Goal: Entertainment & Leisure: Browse casually

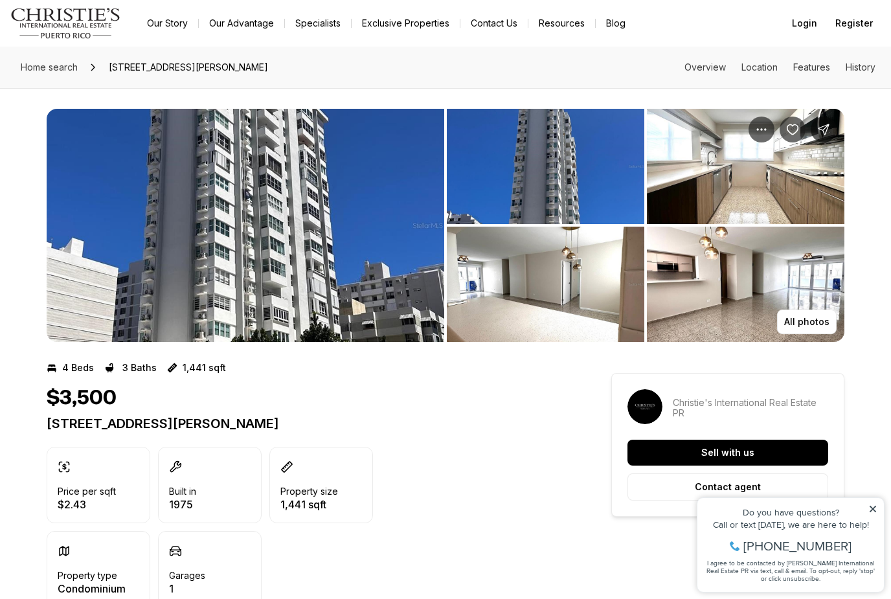
click at [723, 282] on img "View image gallery" at bounding box center [746, 284] width 198 height 115
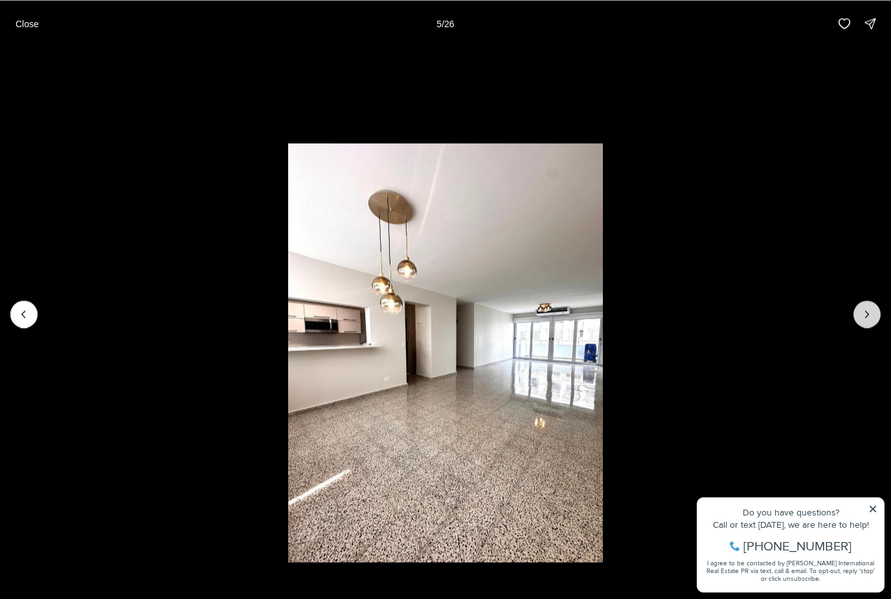
click at [869, 326] on button "Next slide" at bounding box center [867, 314] width 27 height 27
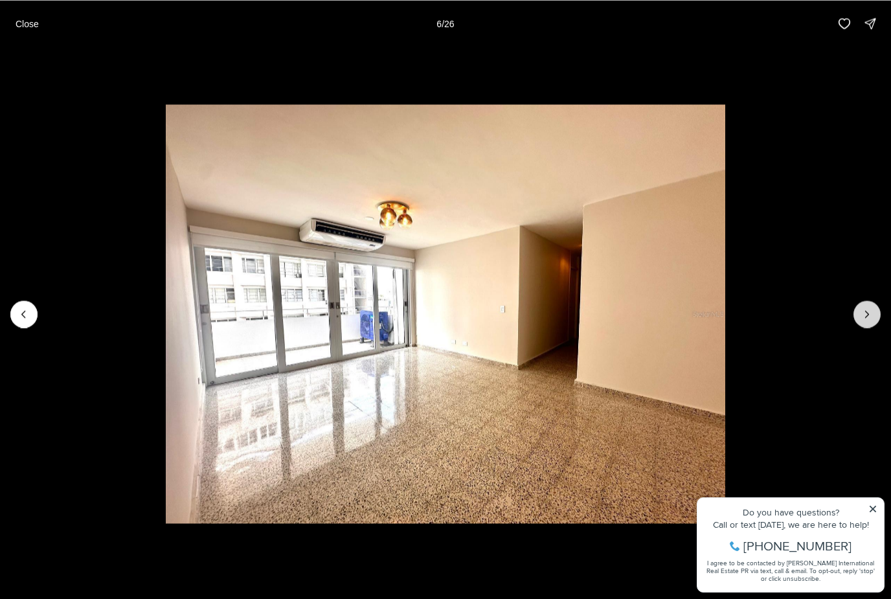
click at [869, 326] on button "Next slide" at bounding box center [867, 314] width 27 height 27
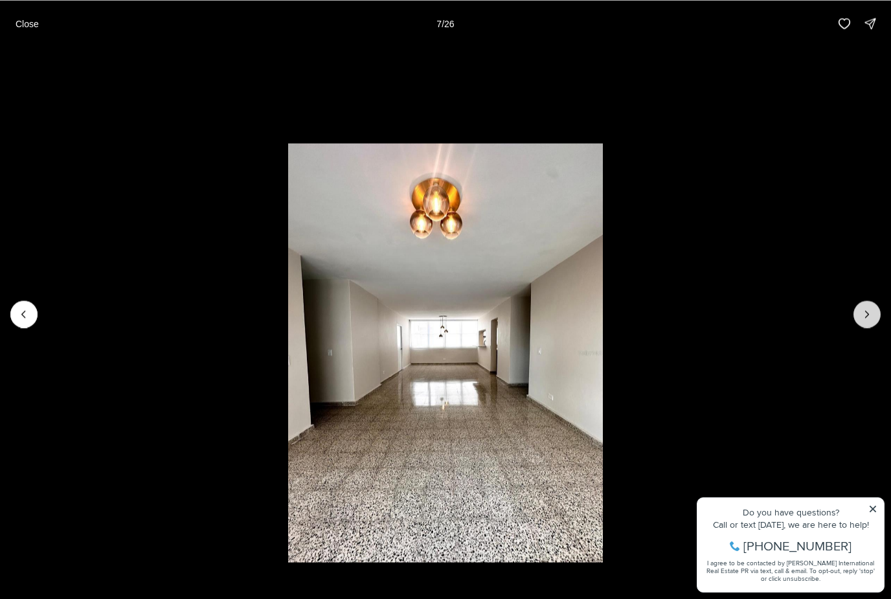
click at [868, 326] on button "Next slide" at bounding box center [867, 314] width 27 height 27
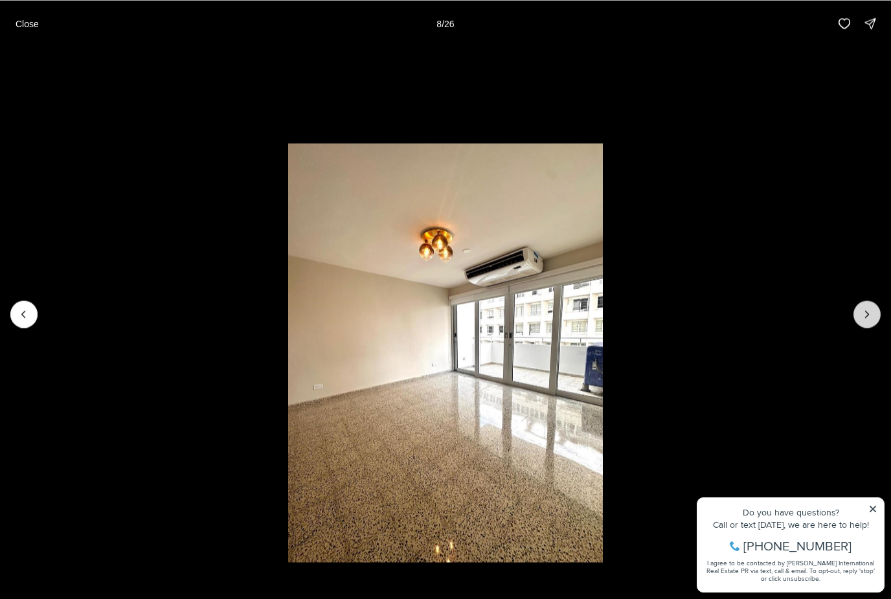
click at [867, 326] on button "Next slide" at bounding box center [867, 314] width 27 height 27
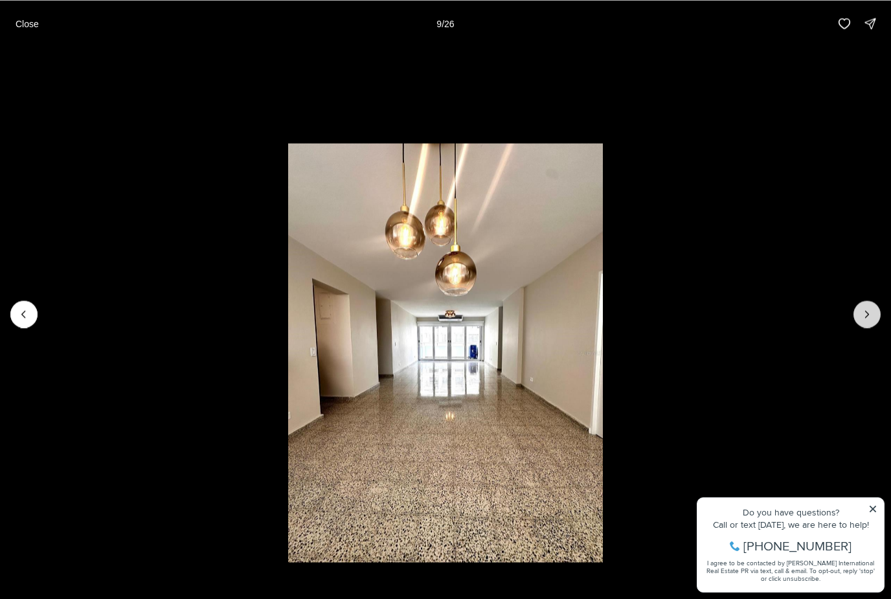
click at [867, 326] on button "Next slide" at bounding box center [867, 314] width 27 height 27
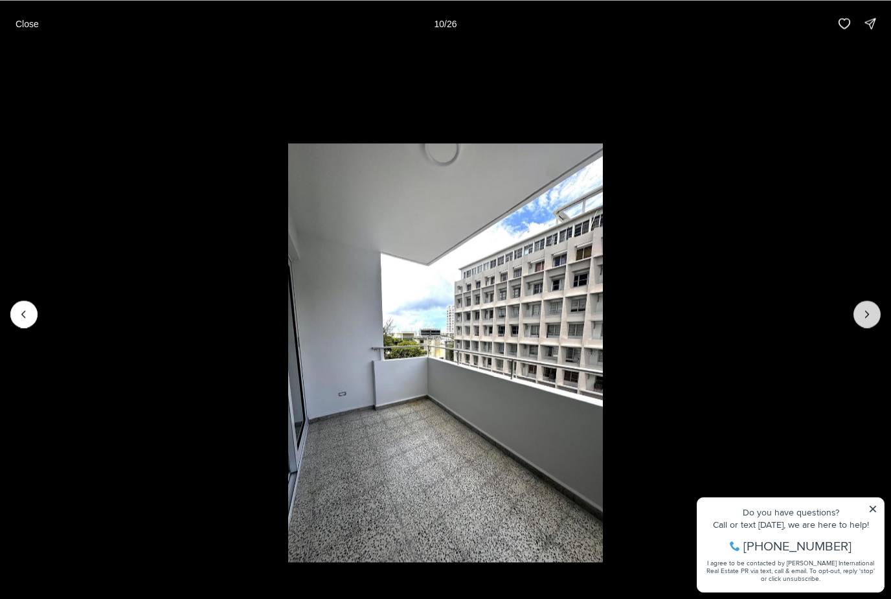
click at [867, 326] on button "Next slide" at bounding box center [867, 314] width 27 height 27
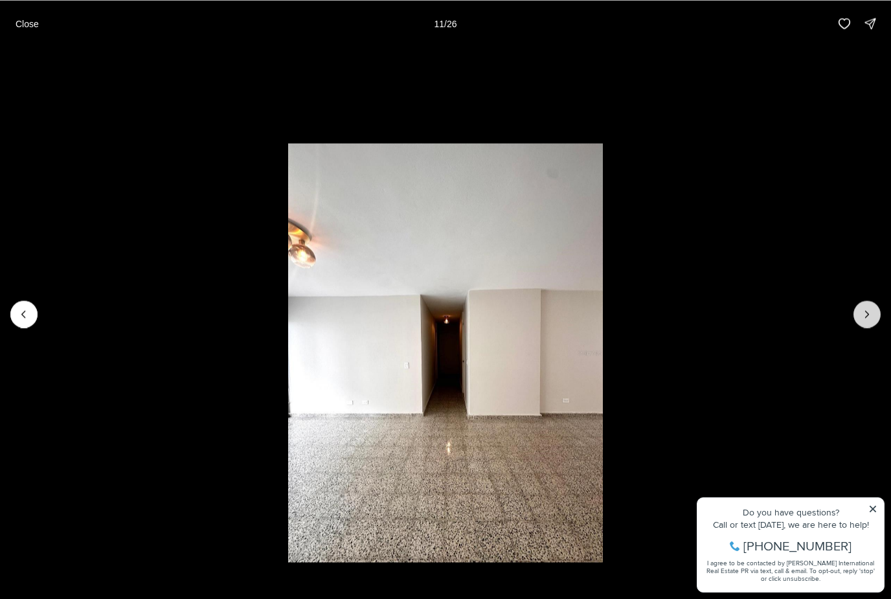
click at [866, 326] on button "Next slide" at bounding box center [867, 314] width 27 height 27
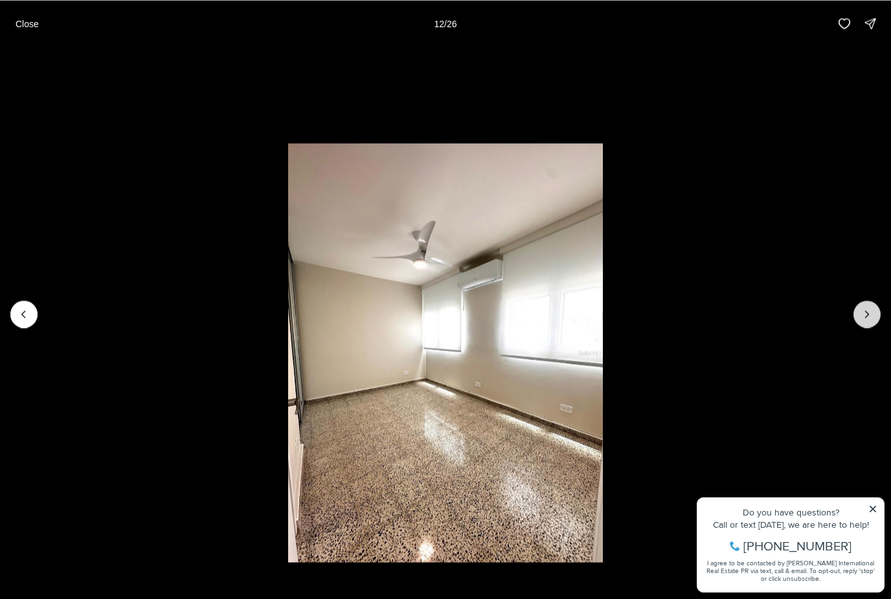
click at [866, 326] on button "Next slide" at bounding box center [867, 314] width 27 height 27
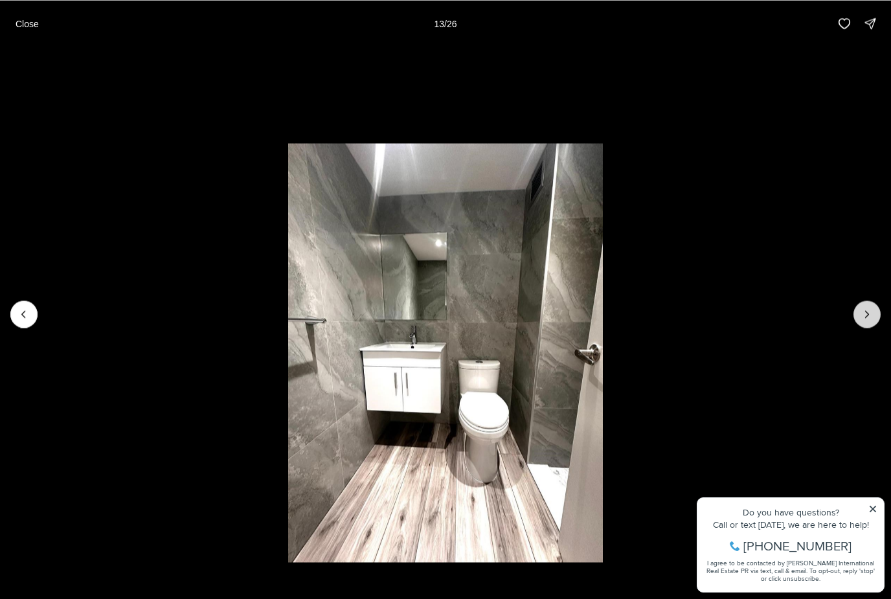
click at [865, 326] on button "Next slide" at bounding box center [867, 314] width 27 height 27
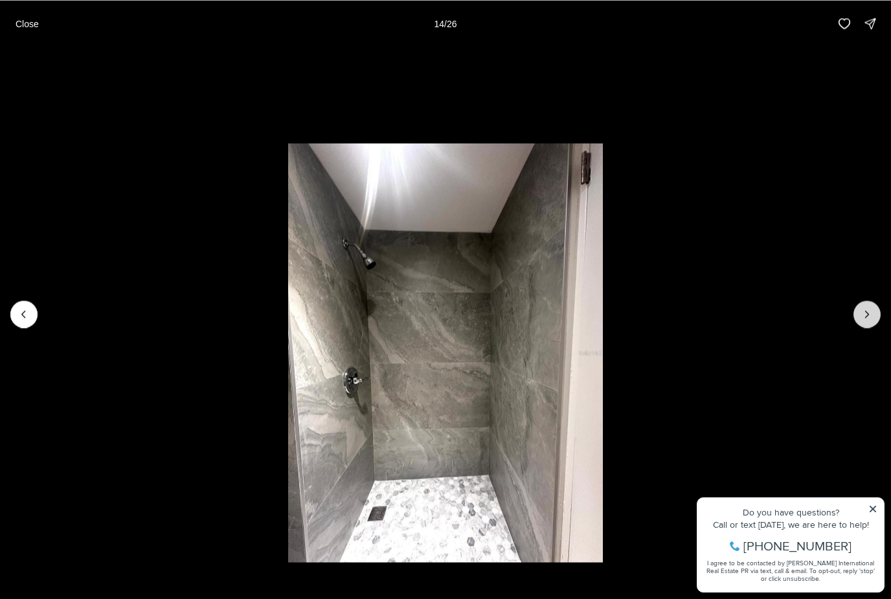
click at [865, 326] on button "Next slide" at bounding box center [867, 314] width 27 height 27
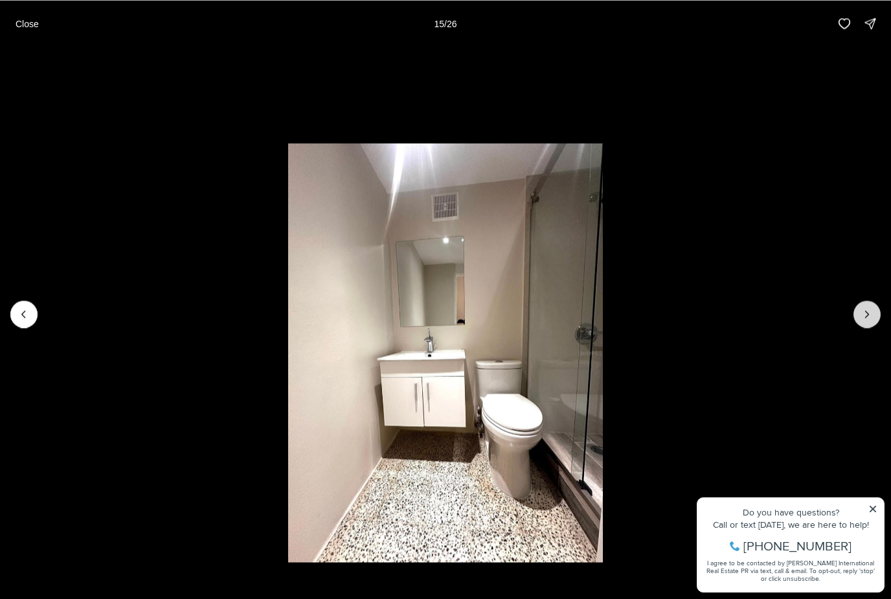
click at [865, 326] on button "Next slide" at bounding box center [867, 314] width 27 height 27
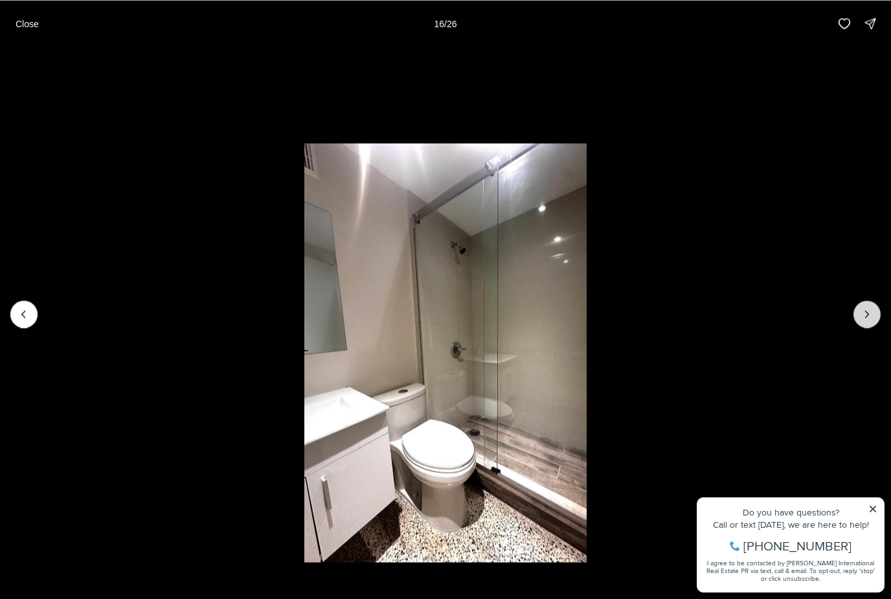
click at [865, 326] on button "Next slide" at bounding box center [867, 314] width 27 height 27
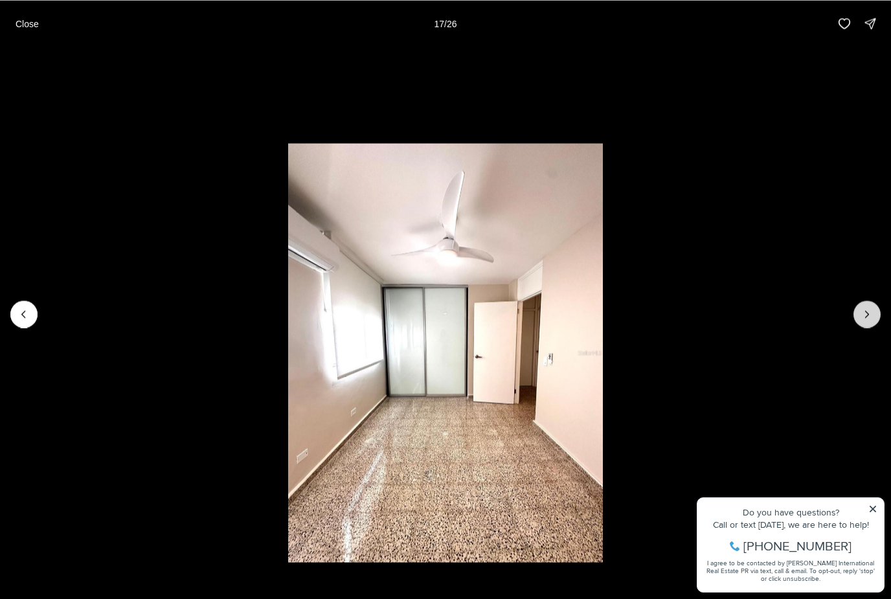
click at [865, 327] on button "Next slide" at bounding box center [867, 314] width 27 height 27
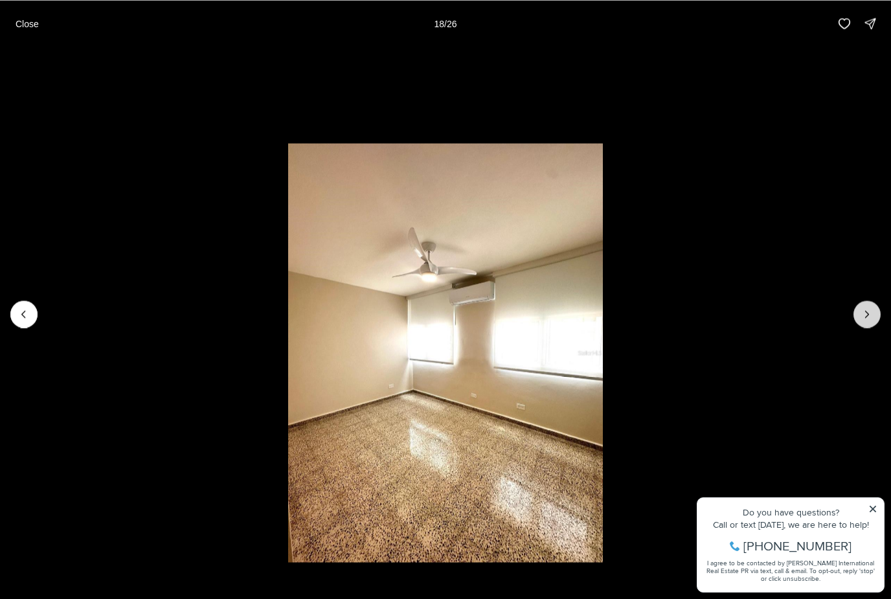
click at [865, 327] on button "Next slide" at bounding box center [867, 314] width 27 height 27
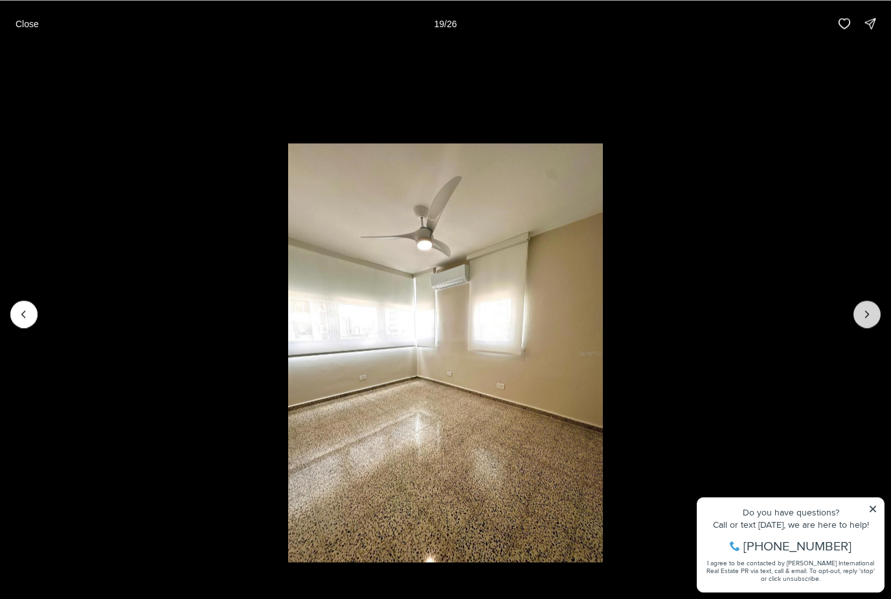
click at [865, 327] on button "Next slide" at bounding box center [867, 314] width 27 height 27
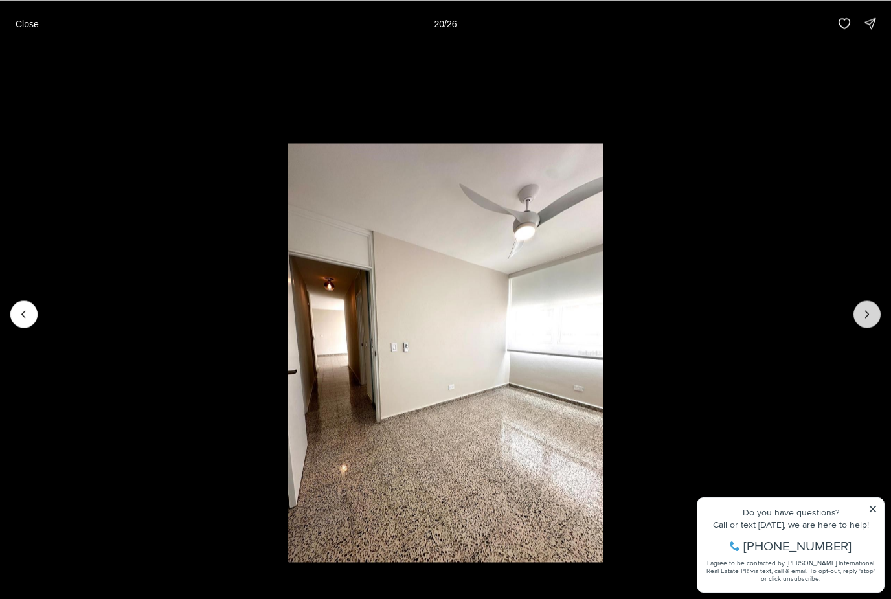
click at [865, 327] on button "Next slide" at bounding box center [867, 314] width 27 height 27
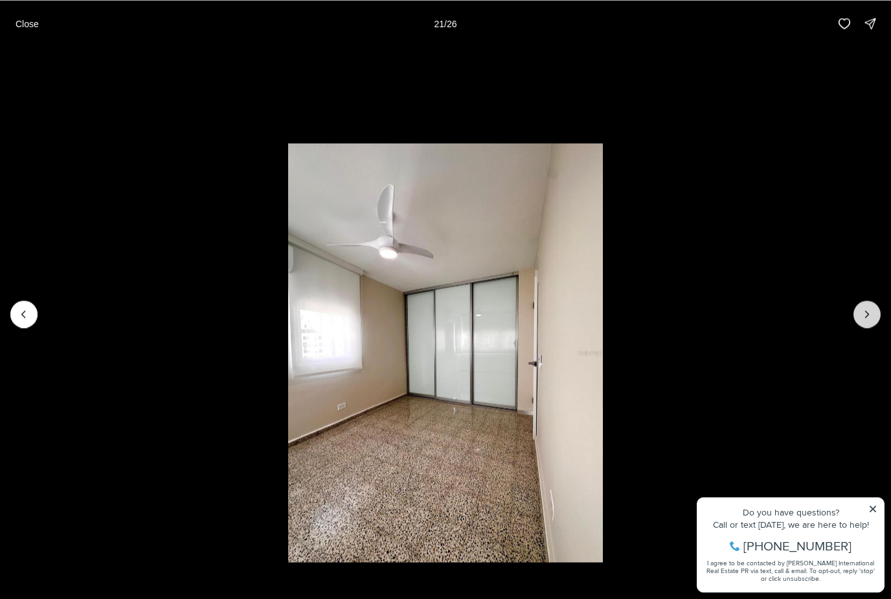
click at [865, 327] on button "Next slide" at bounding box center [867, 314] width 27 height 27
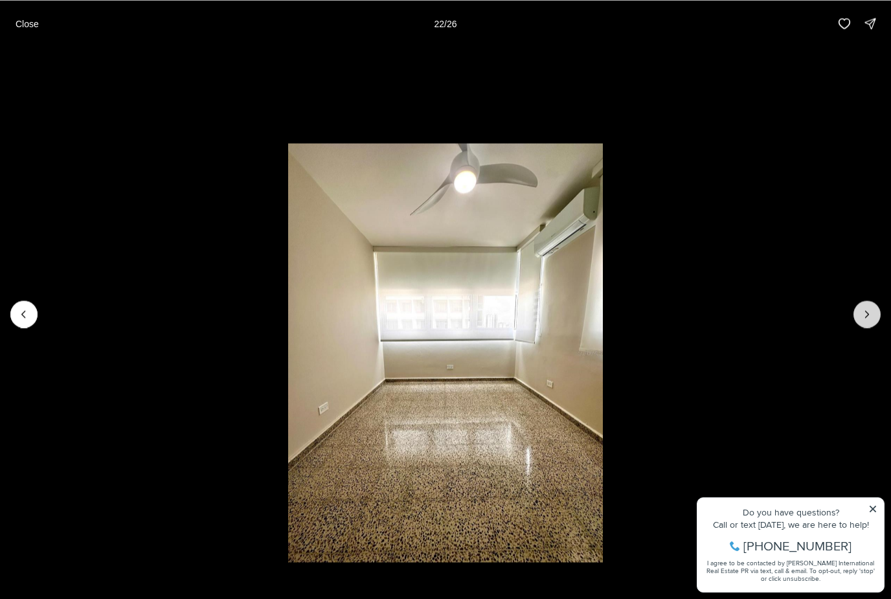
click at [865, 327] on button "Next slide" at bounding box center [867, 314] width 27 height 27
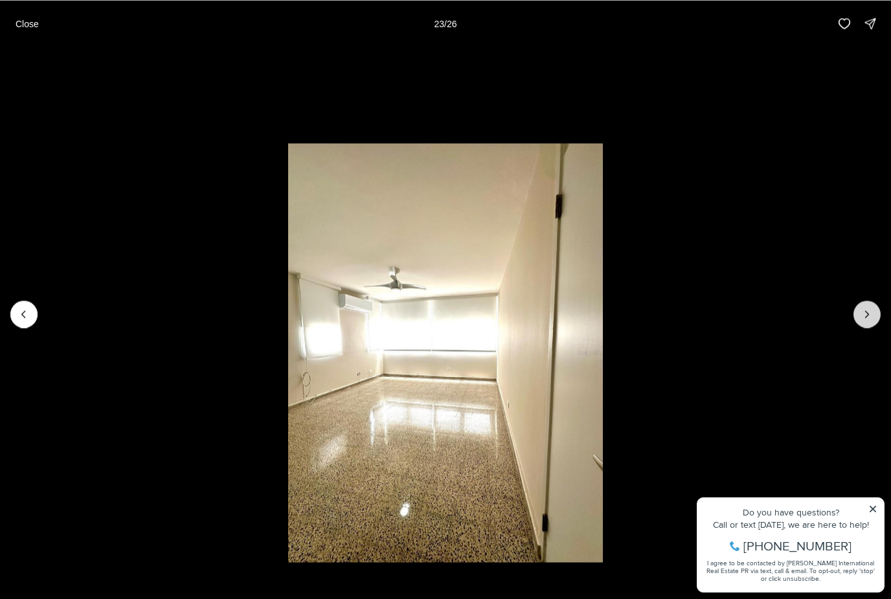
click at [865, 327] on button "Next slide" at bounding box center [867, 314] width 27 height 27
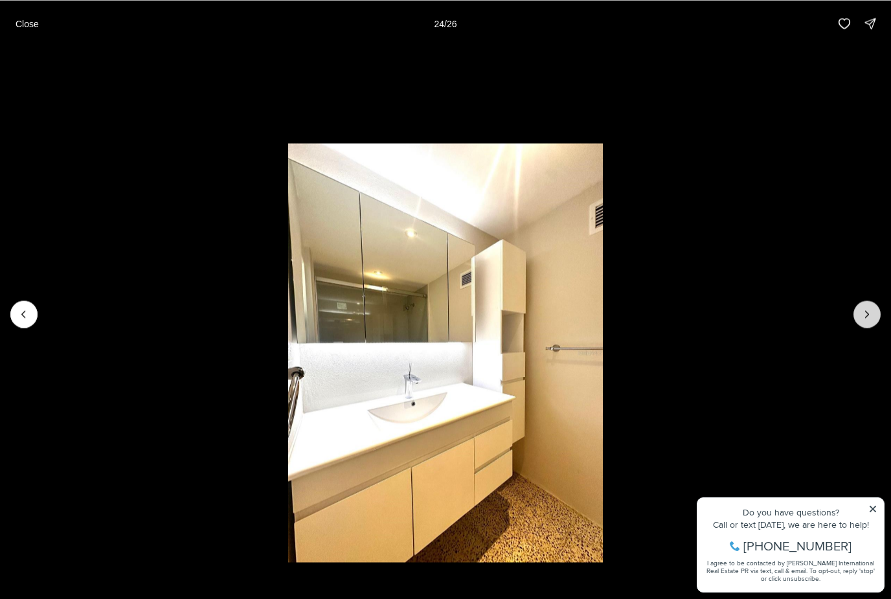
click at [864, 327] on button "Next slide" at bounding box center [867, 314] width 27 height 27
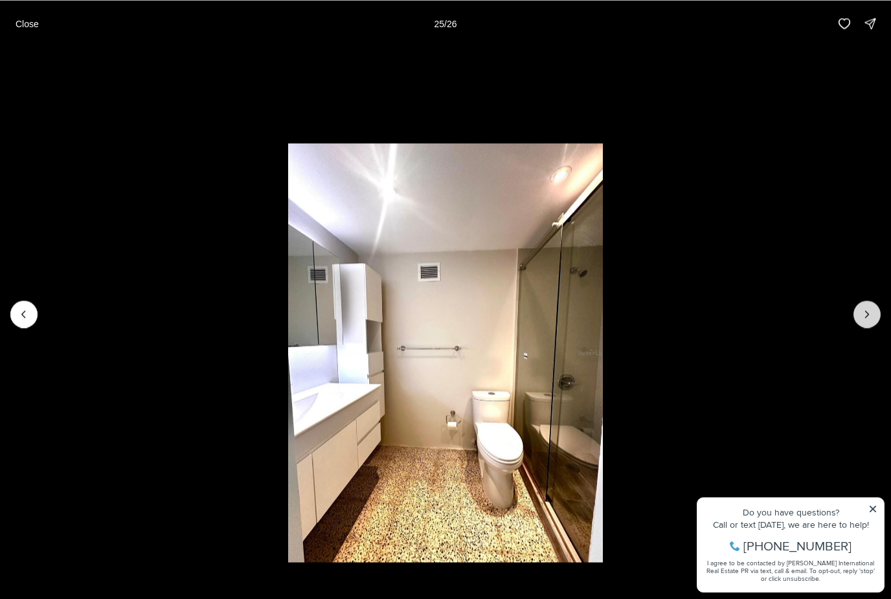
click at [864, 327] on button "Next slide" at bounding box center [867, 314] width 27 height 27
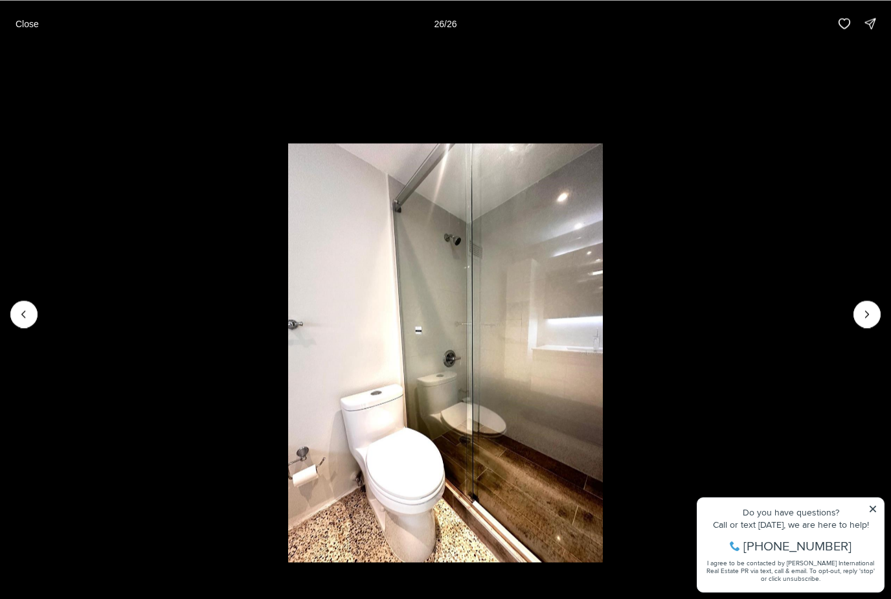
click at [864, 327] on div at bounding box center [867, 314] width 27 height 27
click at [23, 18] on p "Close" at bounding box center [27, 23] width 23 height 10
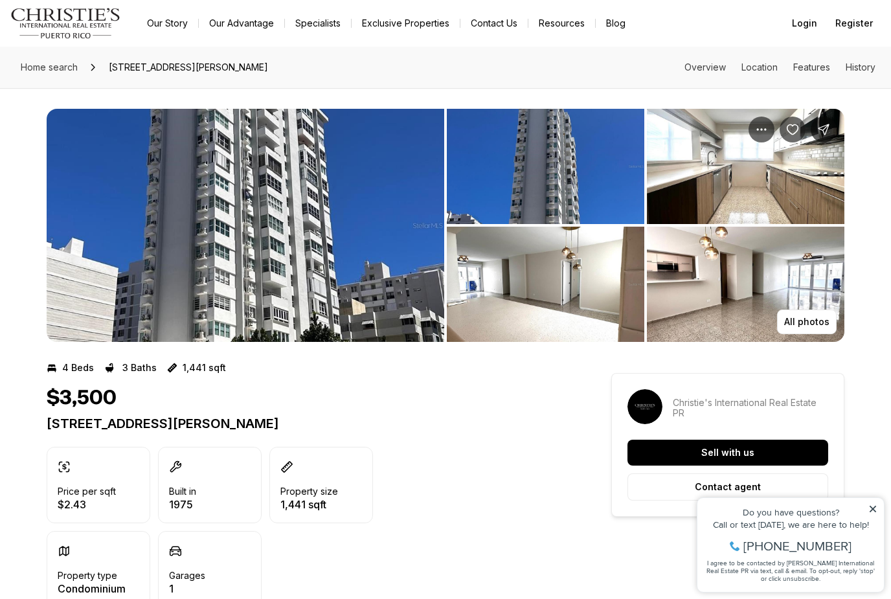
click at [506, 300] on img "View image gallery" at bounding box center [546, 284] width 198 height 115
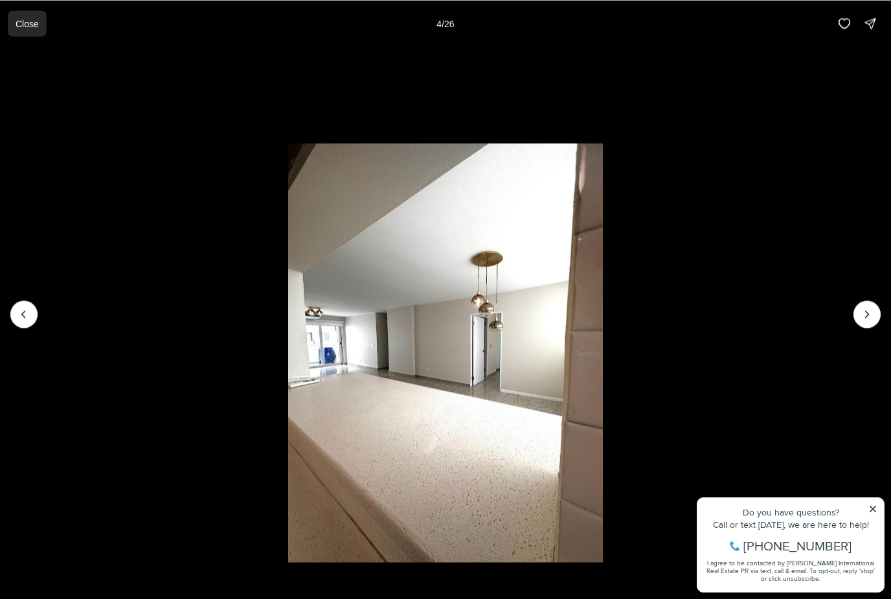
click at [32, 27] on p "Close" at bounding box center [27, 23] width 23 height 10
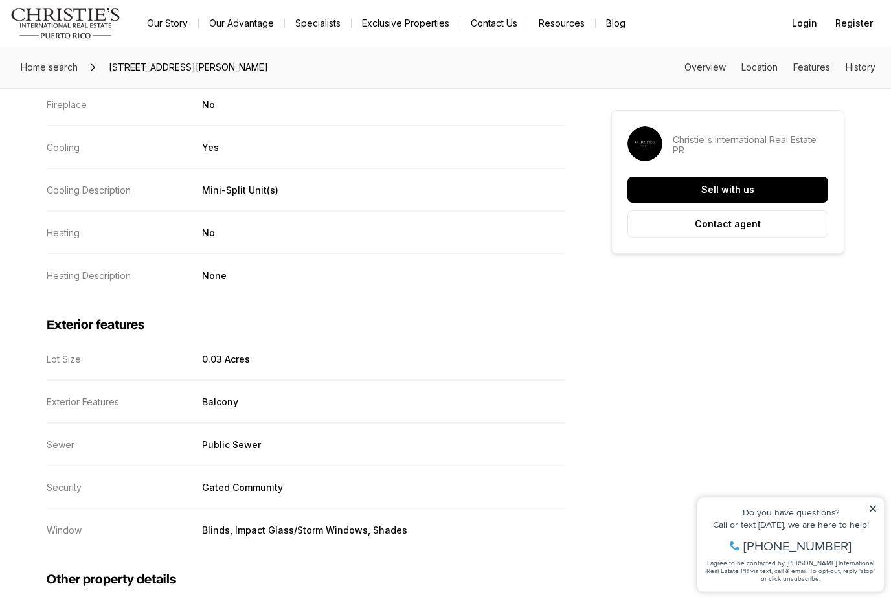
scroll to position [1523, 0]
